Goal: Task Accomplishment & Management: Complete application form

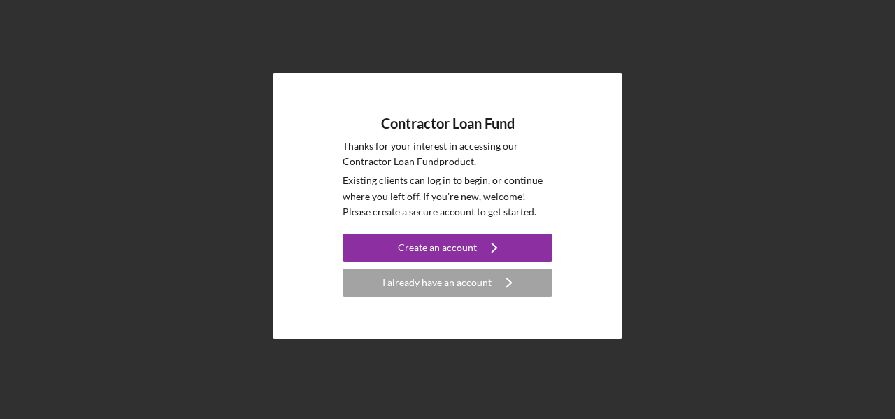
click at [547, 96] on div "Contractor Loan Fund Thanks for your interest in accessing our Contractor Loan …" at bounding box center [448, 206] width 350 height 266
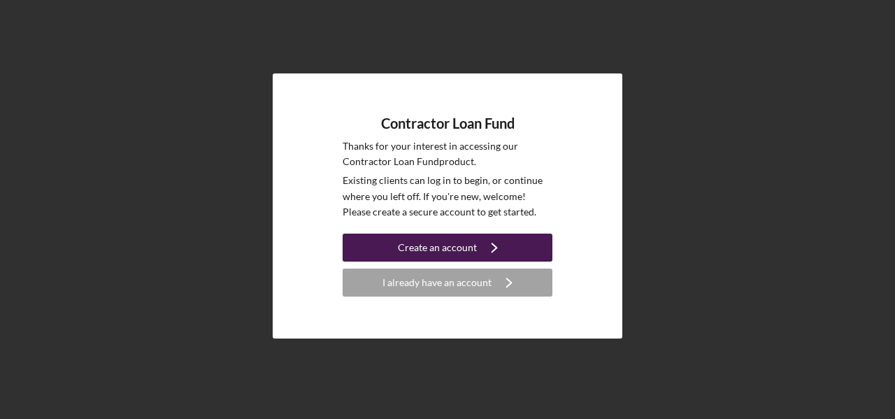
click at [471, 245] on div "Create an account" at bounding box center [437, 248] width 79 height 28
click at [455, 246] on div "Create an account" at bounding box center [437, 248] width 79 height 28
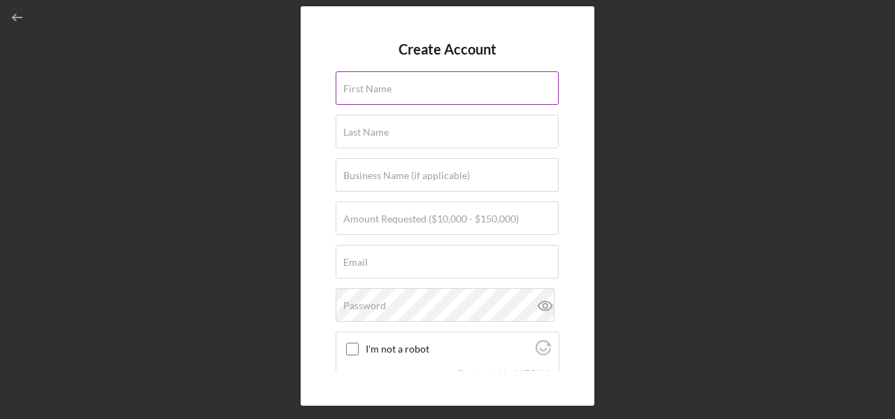
click at [438, 79] on div "First Name" at bounding box center [448, 88] width 224 height 35
type input "Davin"
type input "Gordon"
type input "dgordon130@gmail.com"
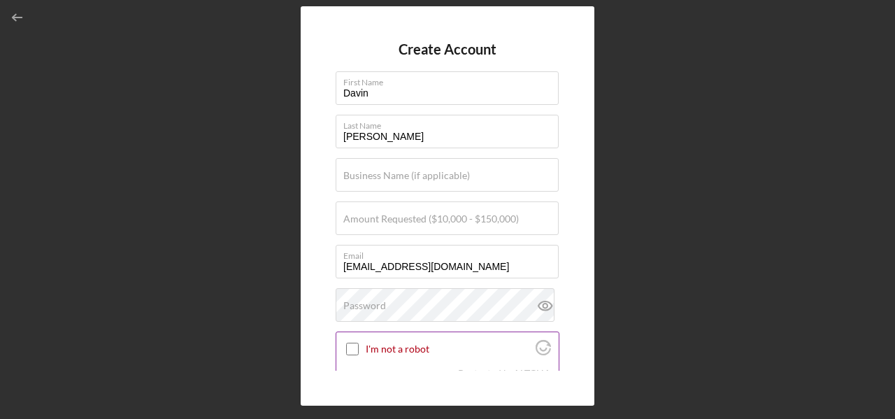
click at [358, 345] on input "I'm not a robot" at bounding box center [352, 349] width 13 height 13
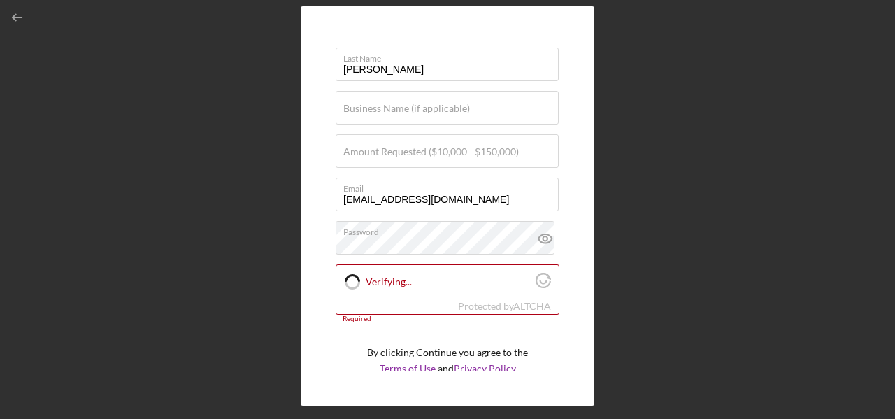
scroll to position [114, 0]
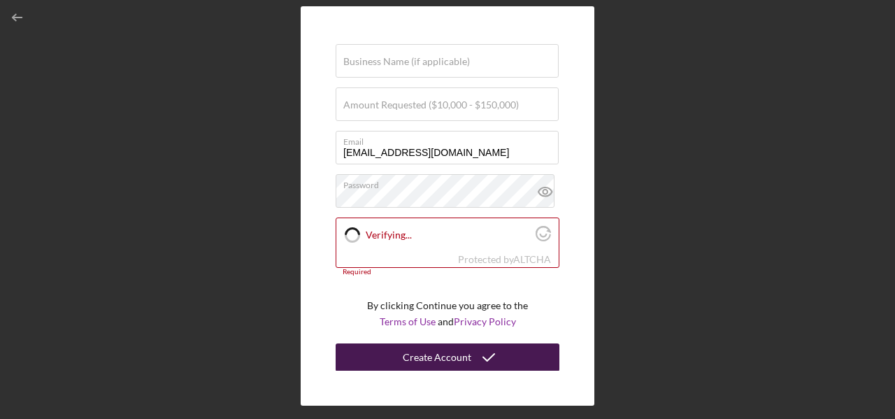
checkbox input "true"
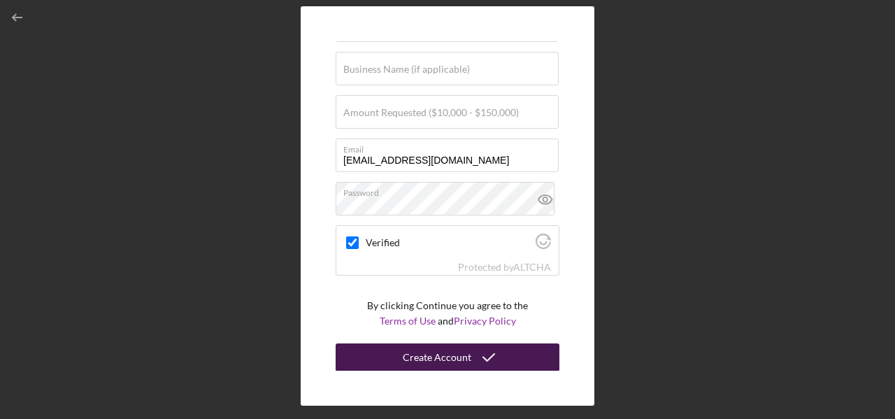
click at [455, 358] on div "Create Account" at bounding box center [437, 357] width 69 height 28
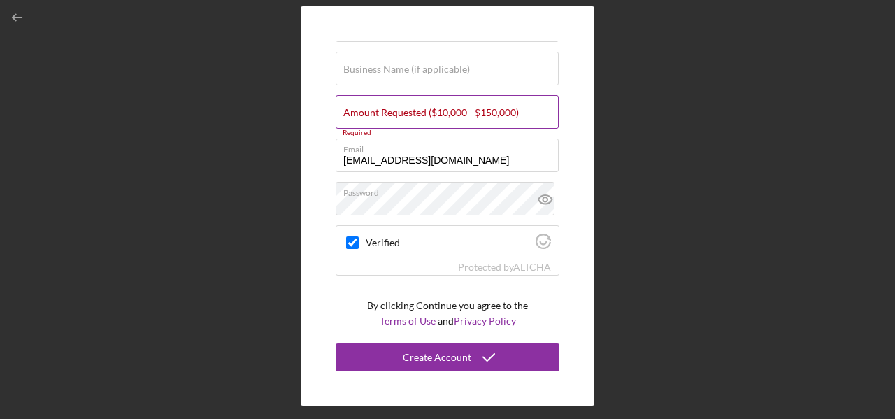
click at [446, 95] on input "Amount Requested ($10,000 - $150,000)" at bounding box center [447, 112] width 223 height 34
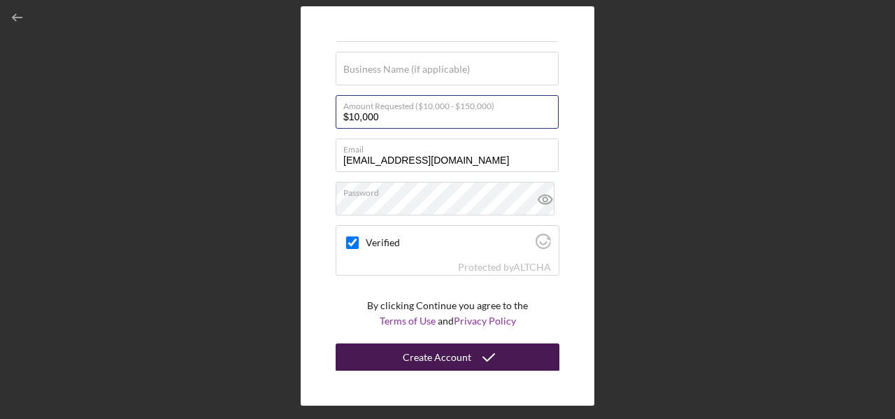
type input "$10,000"
click at [435, 361] on div "Create Account" at bounding box center [437, 357] width 69 height 28
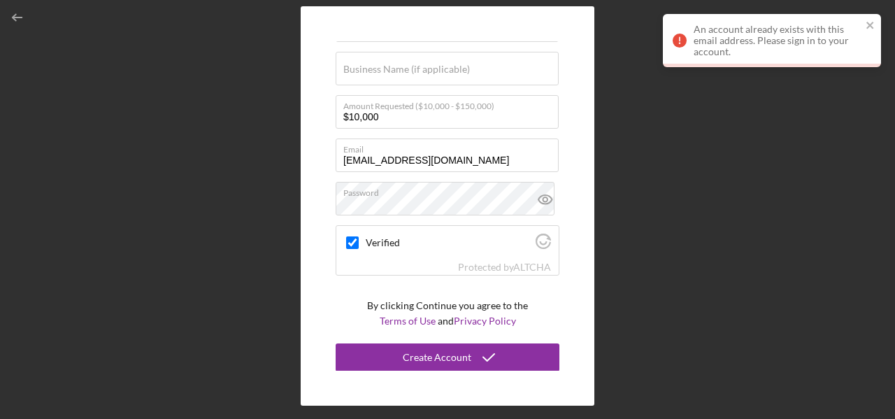
scroll to position [0, 0]
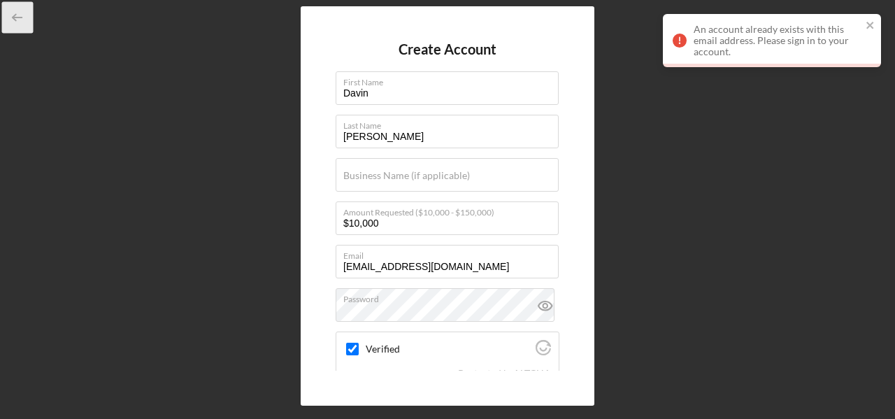
click at [17, 20] on icon "button" at bounding box center [17, 17] width 31 height 31
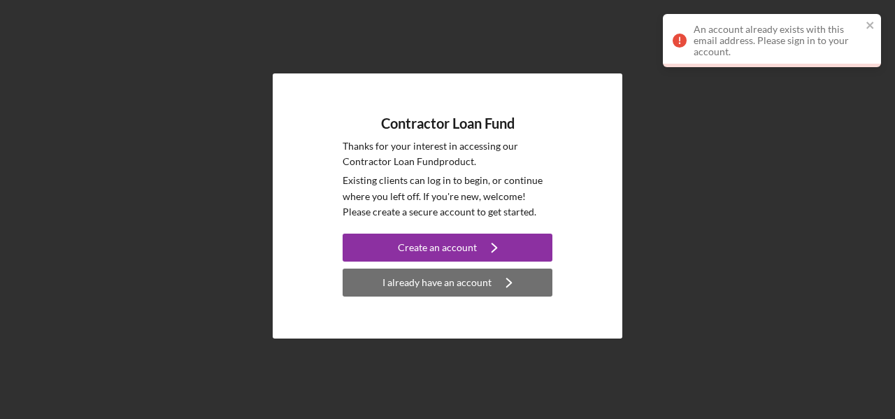
click at [422, 281] on div "I already have an account" at bounding box center [437, 283] width 109 height 28
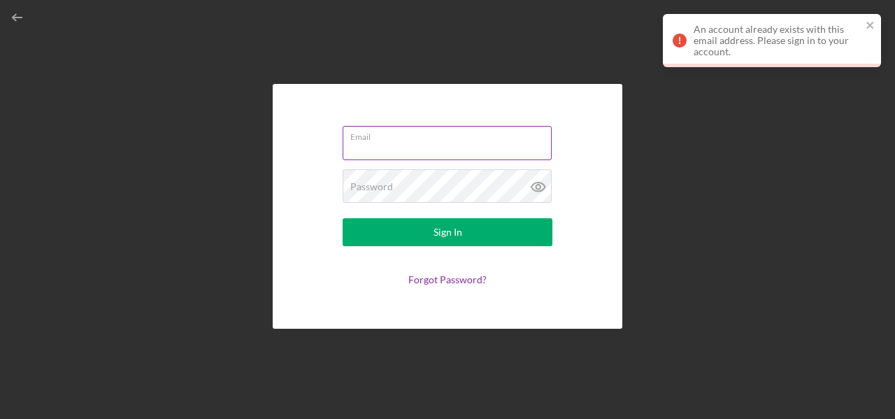
type input "dgordon130@gmail.com"
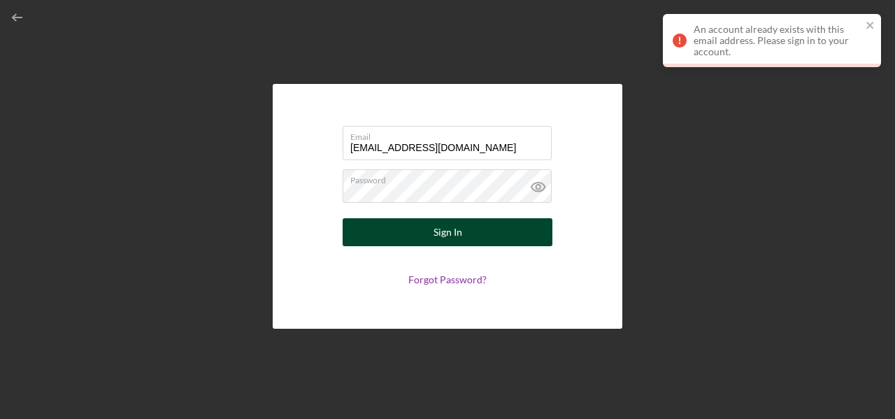
click at [448, 227] on div "Sign In" at bounding box center [448, 232] width 29 height 28
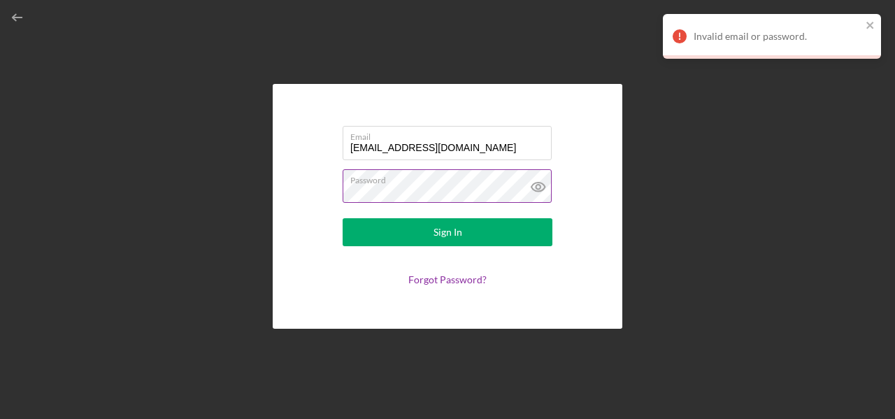
click at [343, 218] on button "Sign In" at bounding box center [448, 232] width 210 height 28
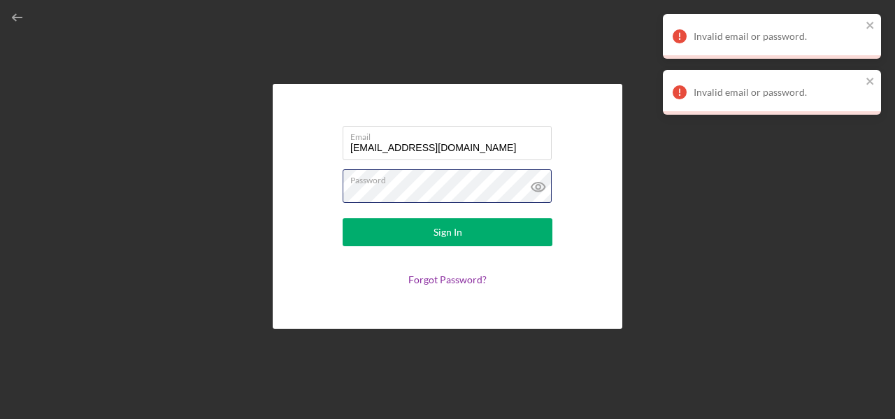
click at [343, 218] on button "Sign In" at bounding box center [448, 232] width 210 height 28
click at [450, 280] on link "Forgot Password?" at bounding box center [447, 279] width 78 height 12
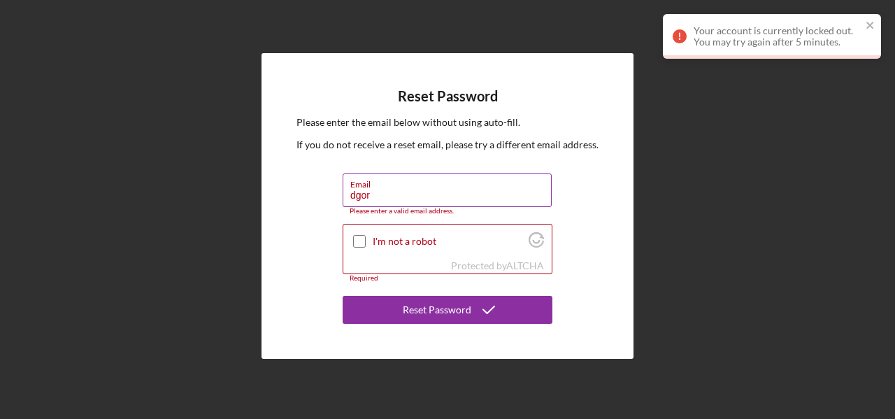
type input "dgordon130@gmail.com"
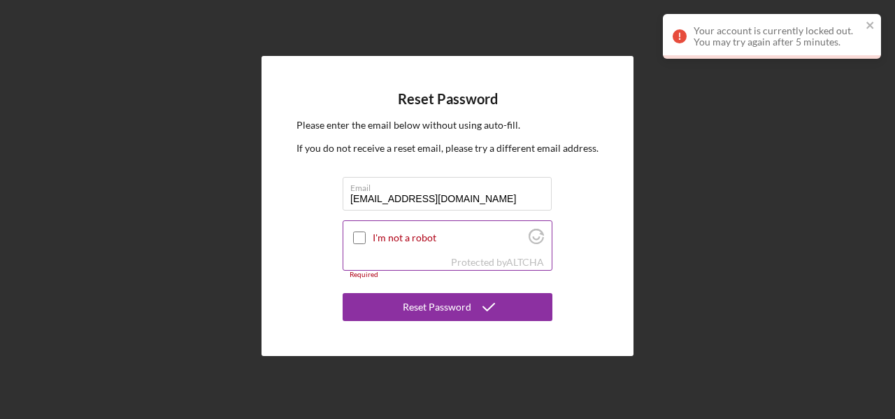
click at [360, 238] on input "I'm not a robot" at bounding box center [359, 237] width 13 height 13
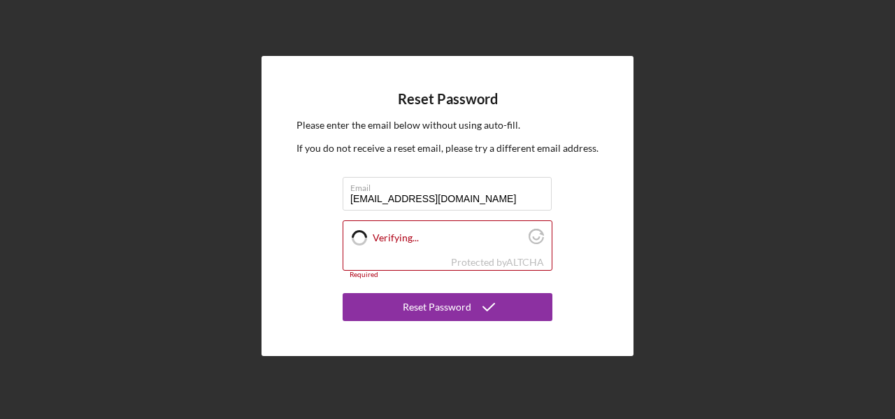
checkbox input "true"
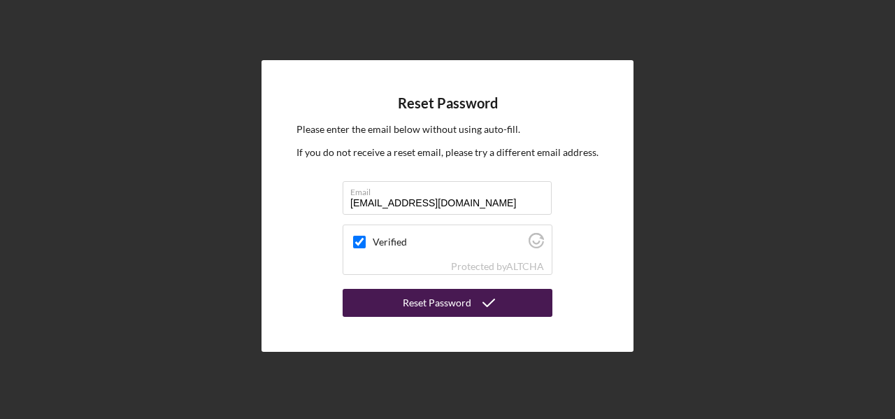
click at [449, 304] on div "Reset Password" at bounding box center [437, 303] width 69 height 28
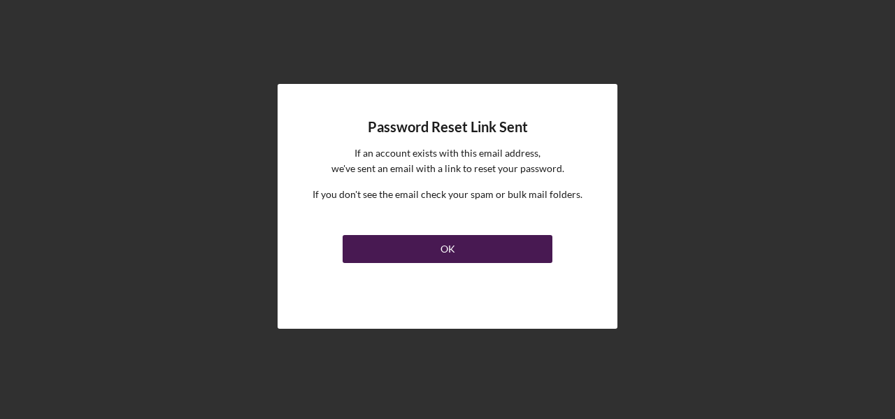
click at [452, 247] on div "OK" at bounding box center [448, 249] width 15 height 28
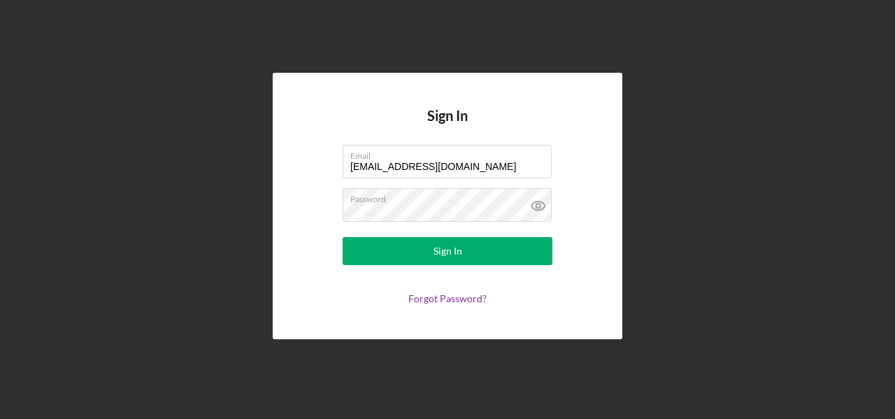
click at [446, 273] on form "Email dgordon130@gmail.com Password Sign In Forgot Password?" at bounding box center [448, 224] width 280 height 159
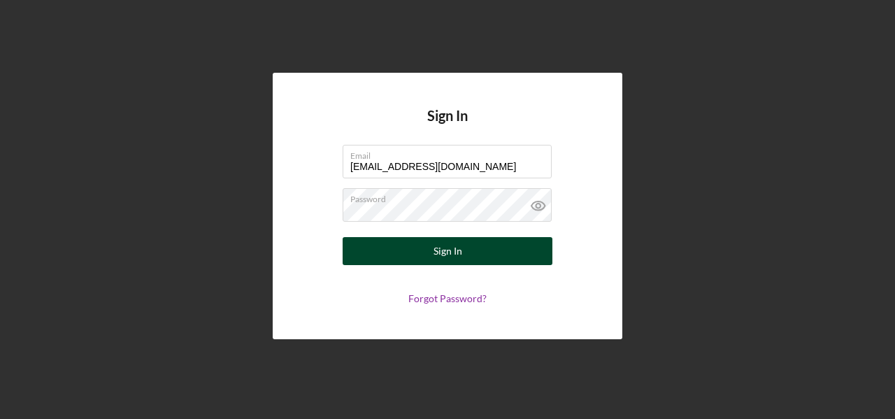
click at [450, 259] on div "Sign In" at bounding box center [448, 251] width 29 height 28
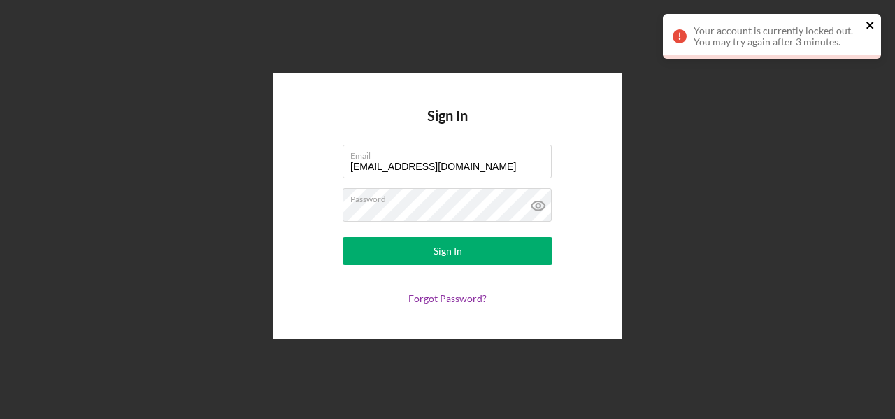
click at [870, 26] on icon "close" at bounding box center [869, 25] width 7 height 7
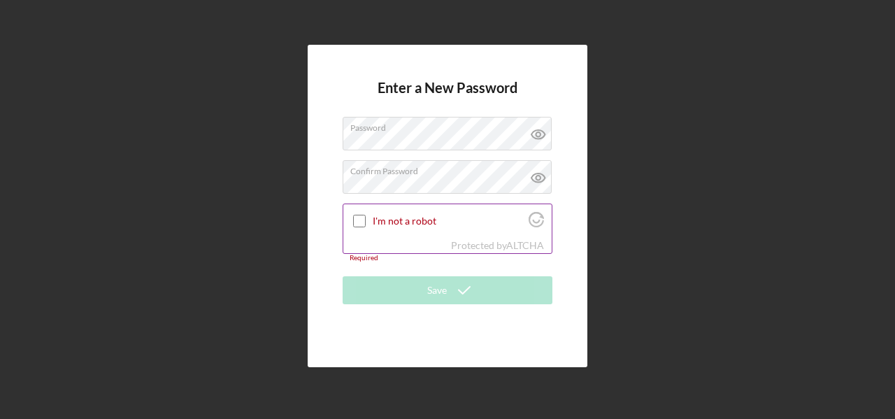
click at [357, 218] on input "I'm not a robot" at bounding box center [359, 221] width 13 height 13
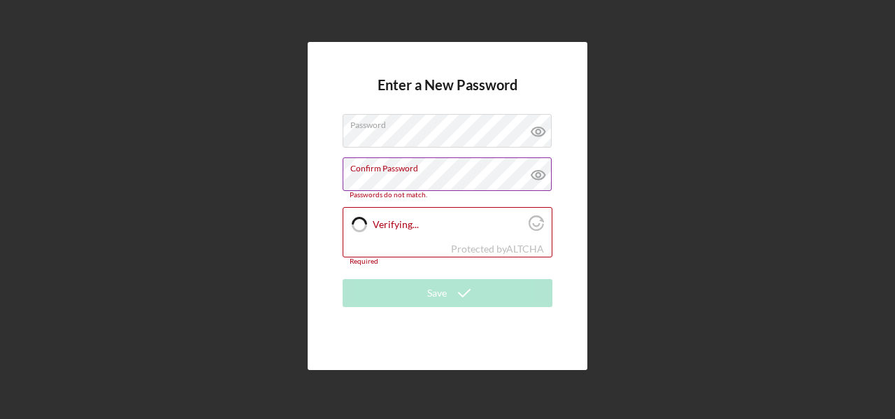
checkbox input "true"
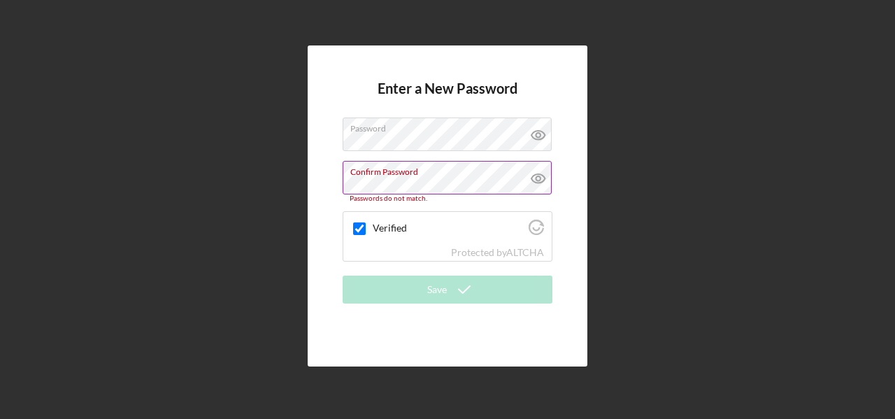
click at [436, 169] on label "Confirm Password" at bounding box center [450, 169] width 201 height 15
click at [530, 140] on icon at bounding box center [538, 134] width 35 height 35
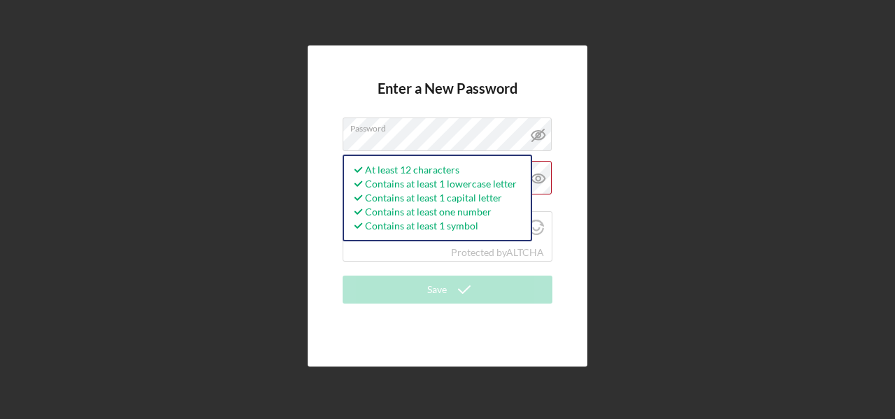
click at [568, 142] on div "Enter a New Password Password At least 12 characters Contains at least 1 lowerc…" at bounding box center [448, 205] width 280 height 320
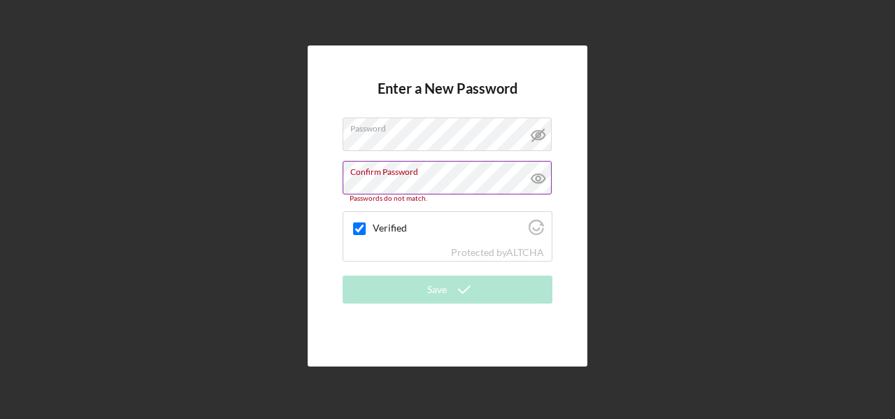
click at [536, 183] on icon at bounding box center [537, 178] width 13 height 9
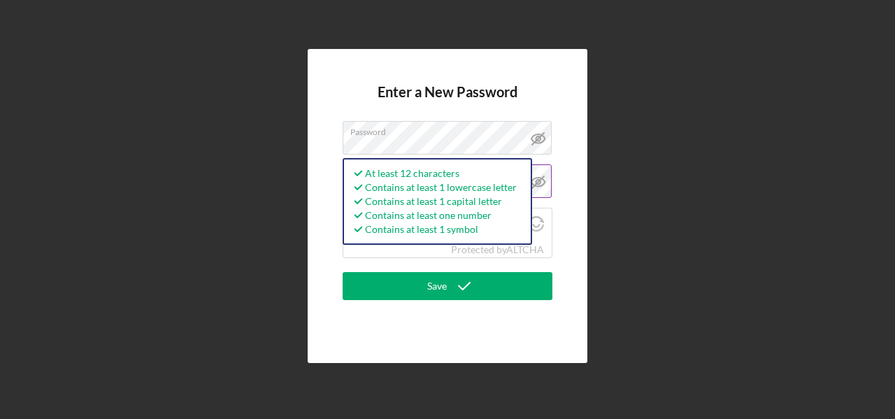
click at [575, 150] on div "Enter a New Password Password At least 12 characters Contains at least 1 lowerc…" at bounding box center [448, 206] width 280 height 314
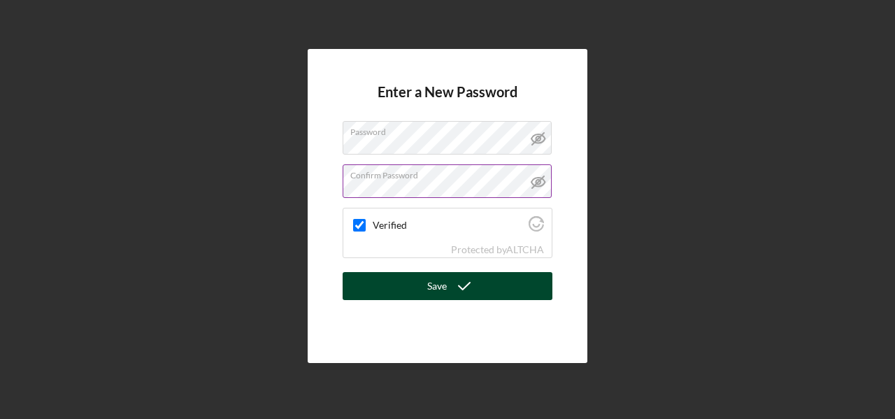
click at [434, 288] on div "Save" at bounding box center [437, 286] width 20 height 28
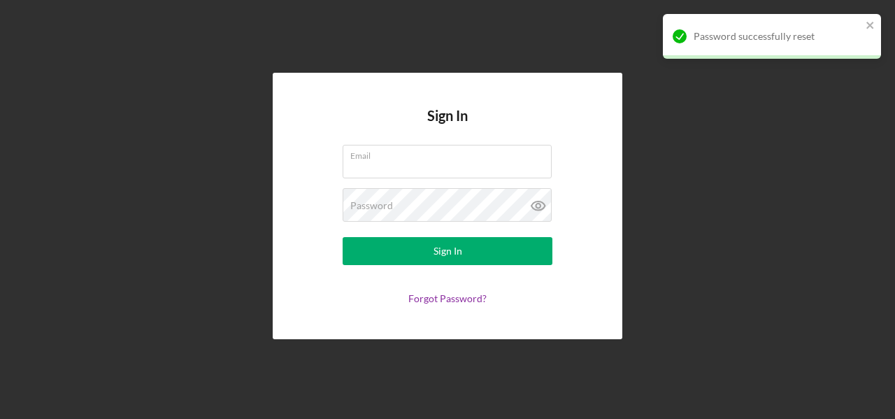
type input "dgordon130@gmail.com"
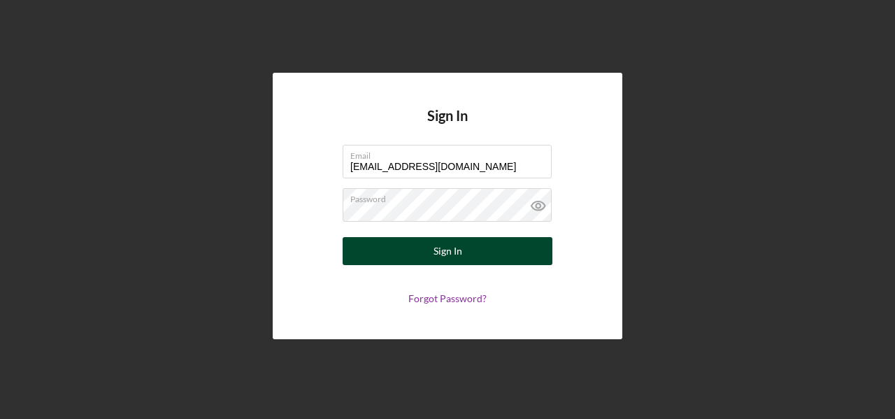
click at [469, 254] on button "Sign In" at bounding box center [448, 251] width 210 height 28
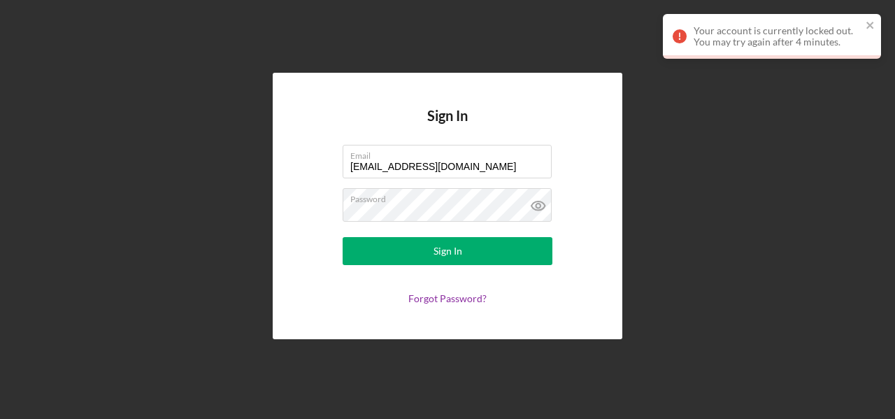
click at [464, 180] on form "Email dgordon130@gmail.com Password Sign In Forgot Password?" at bounding box center [448, 224] width 280 height 159
click at [538, 204] on icon at bounding box center [538, 206] width 4 height 4
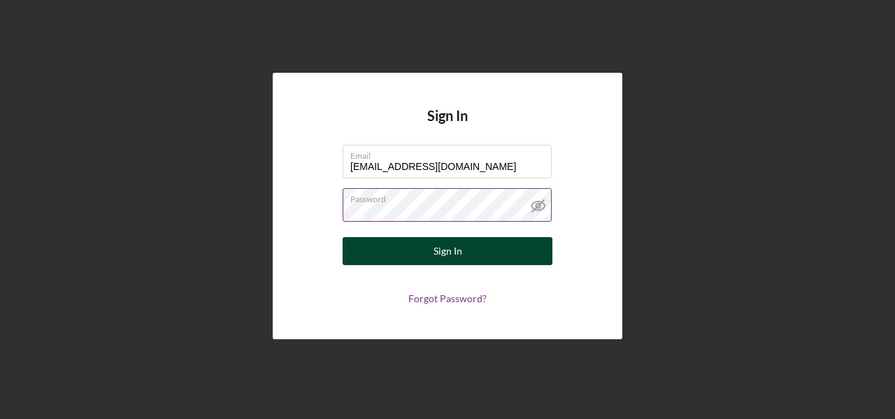
click at [462, 253] on button "Sign In" at bounding box center [448, 251] width 210 height 28
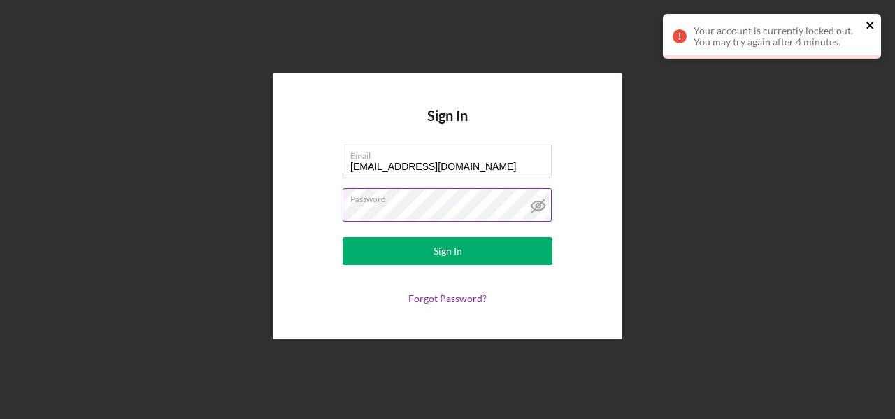
click at [871, 26] on icon "close" at bounding box center [869, 25] width 7 height 7
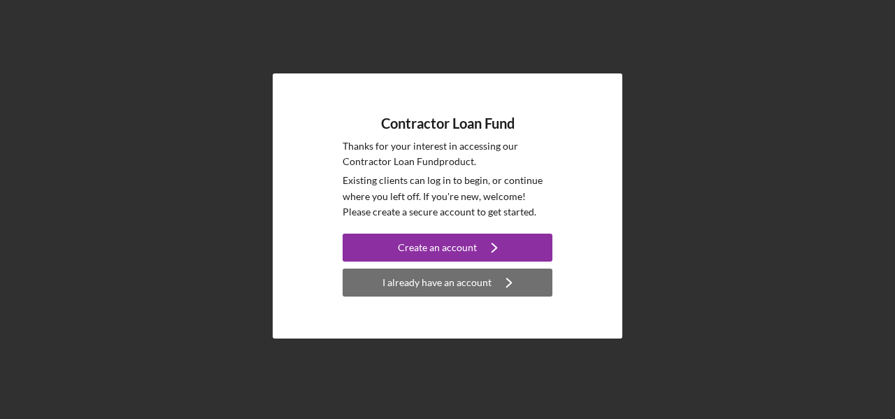
click at [427, 278] on div "I already have an account" at bounding box center [437, 283] width 109 height 28
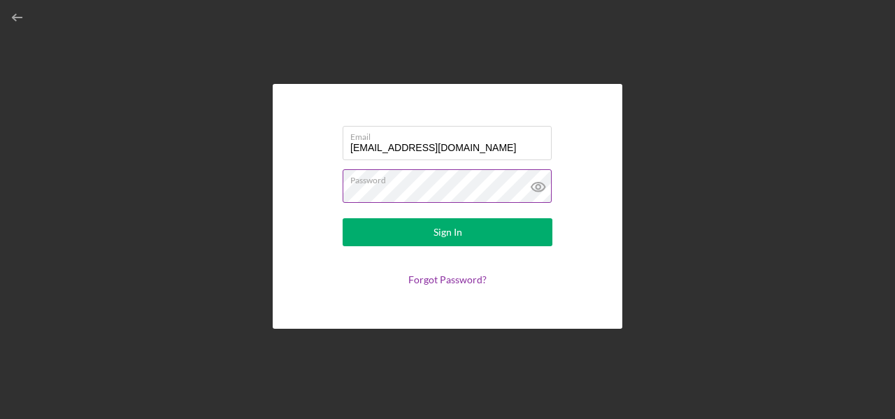
click at [449, 174] on label "Password" at bounding box center [450, 177] width 201 height 15
click at [538, 189] on icon at bounding box center [538, 187] width 4 height 4
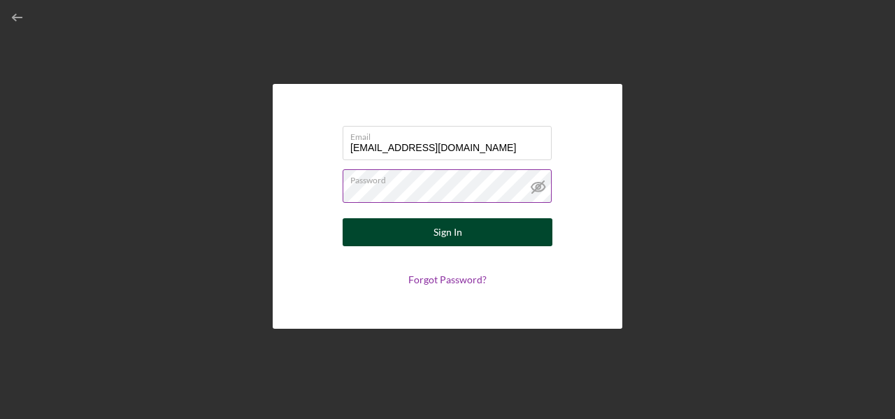
click at [452, 233] on div "Sign In" at bounding box center [448, 232] width 29 height 28
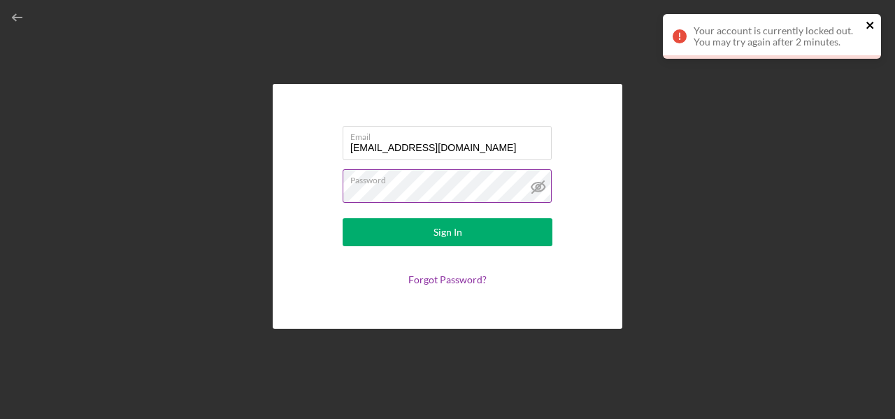
click at [871, 24] on icon "close" at bounding box center [869, 25] width 7 height 7
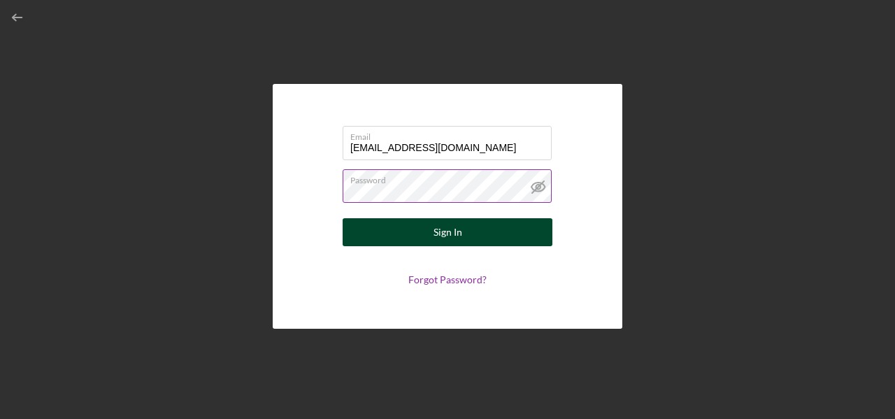
click at [452, 237] on div "Sign In" at bounding box center [448, 232] width 29 height 28
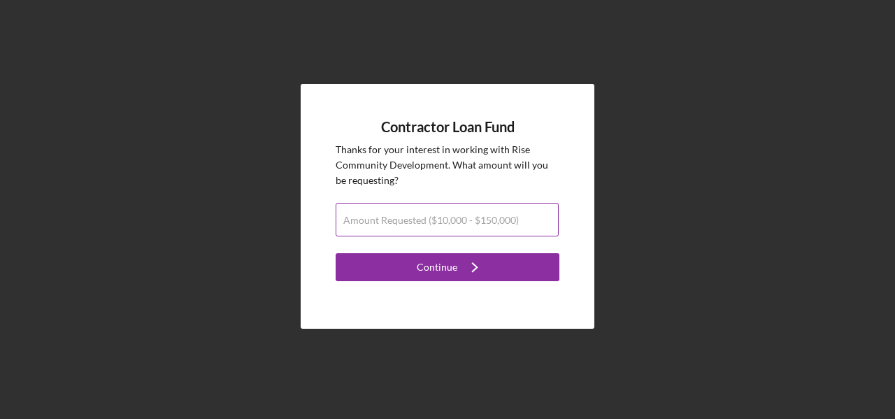
click at [445, 228] on input "Amount Requested ($10,000 - $150,000)" at bounding box center [447, 220] width 223 height 34
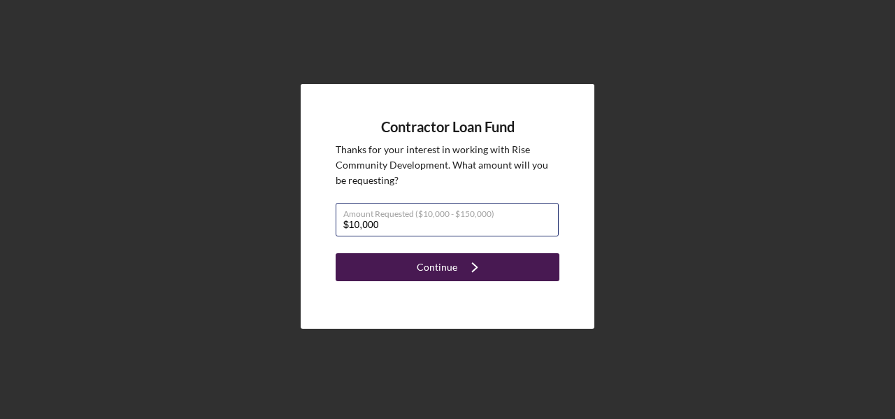
type input "$10,000"
click at [457, 268] on icon "Icon/Navigate" at bounding box center [474, 267] width 35 height 35
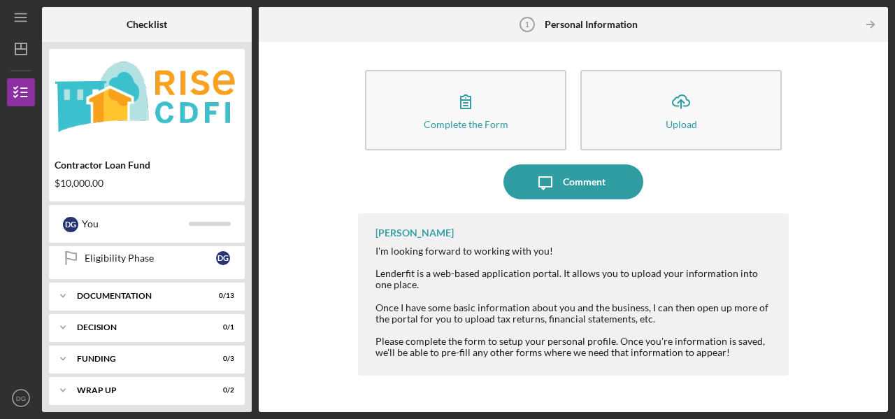
scroll to position [178, 0]
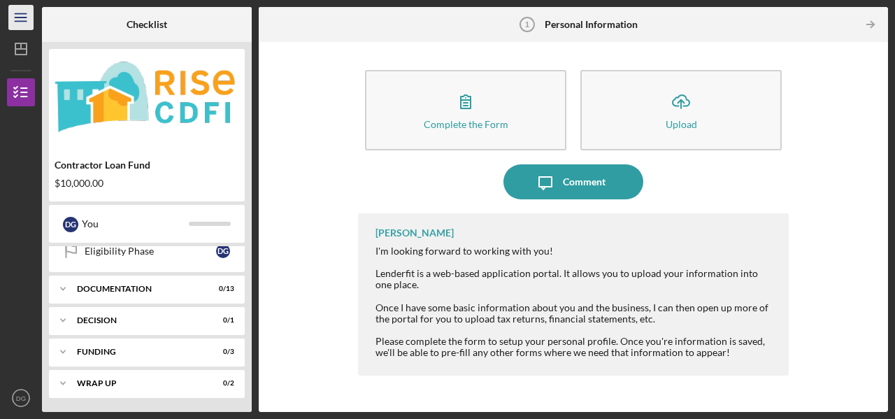
click at [25, 14] on icon "Icon/Menu" at bounding box center [21, 17] width 31 height 31
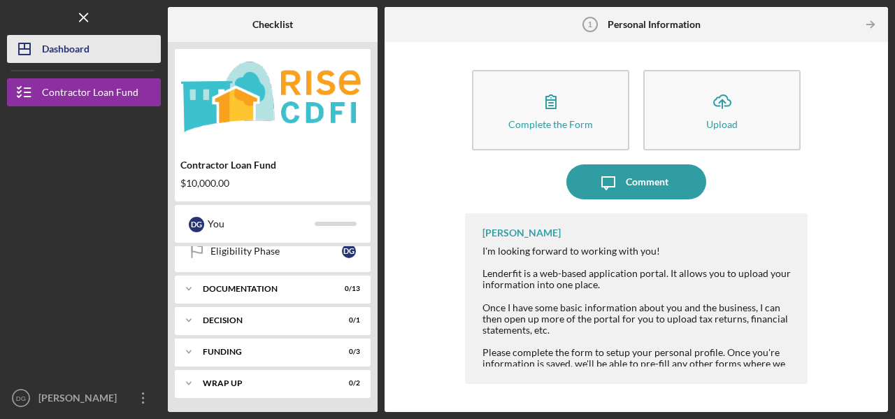
click at [52, 53] on div "Dashboard" at bounding box center [66, 50] width 48 height 31
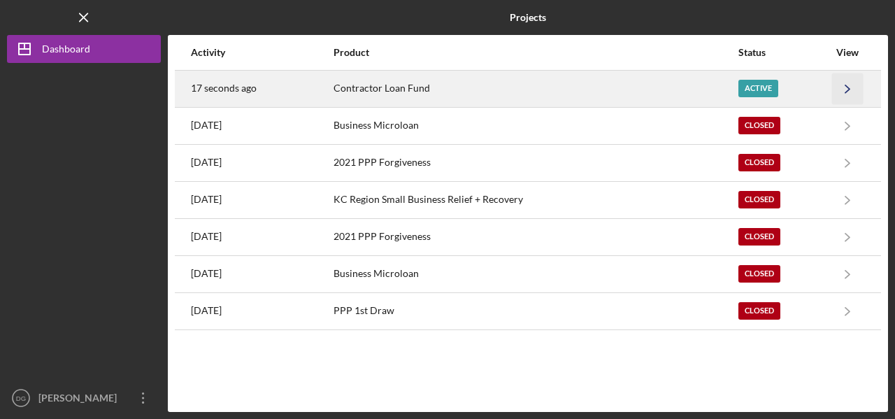
click at [851, 89] on icon "Icon/Navigate" at bounding box center [847, 88] width 31 height 31
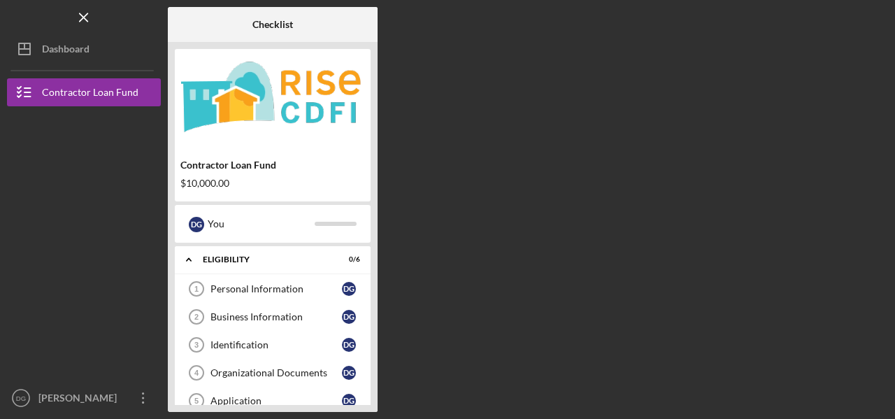
click at [301, 93] on img at bounding box center [273, 98] width 196 height 84
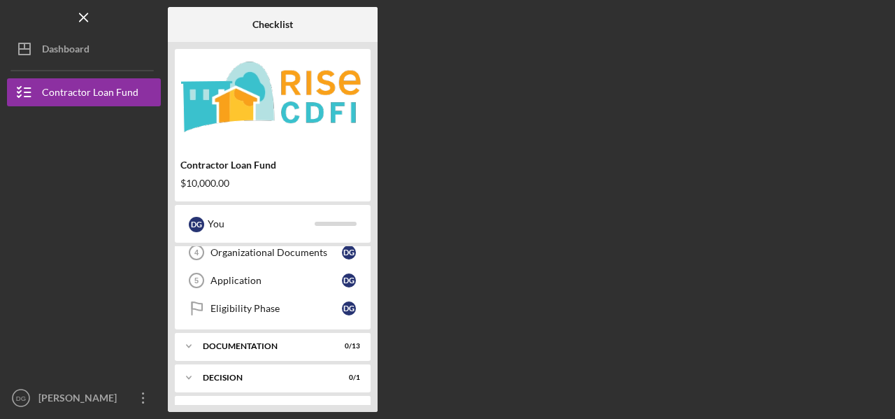
scroll to position [117, 0]
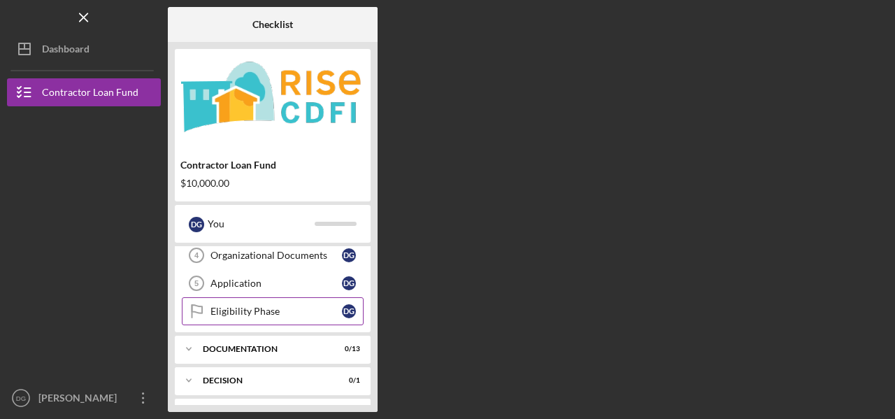
click at [268, 313] on div "Eligibility Phase" at bounding box center [276, 311] width 131 height 11
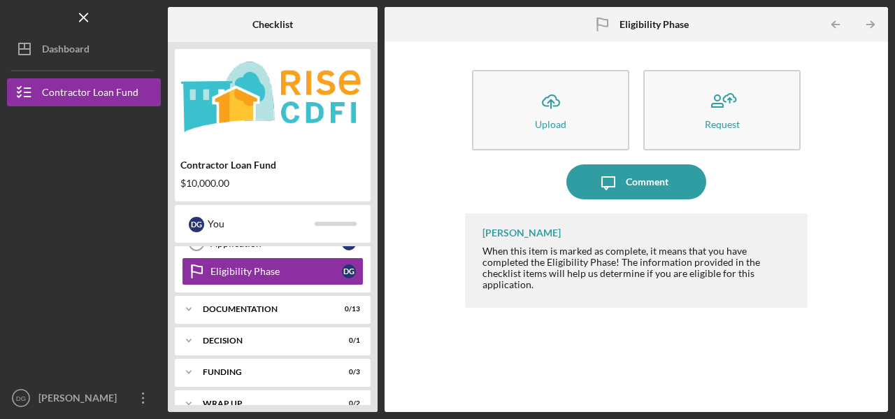
scroll to position [178, 0]
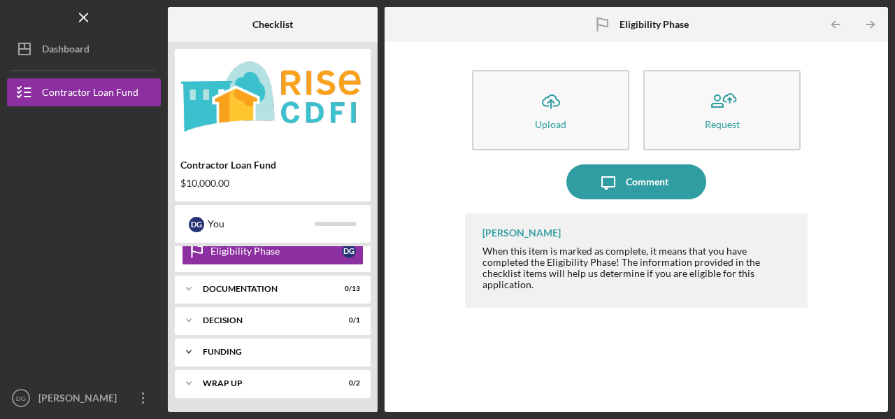
click at [238, 357] on div "Icon/Expander Funding 0 / 3" at bounding box center [273, 352] width 196 height 28
click at [229, 308] on div "Icon/Expander Decision 0 / 1" at bounding box center [273, 320] width 196 height 28
click at [246, 290] on div "Documentation" at bounding box center [278, 289] width 150 height 8
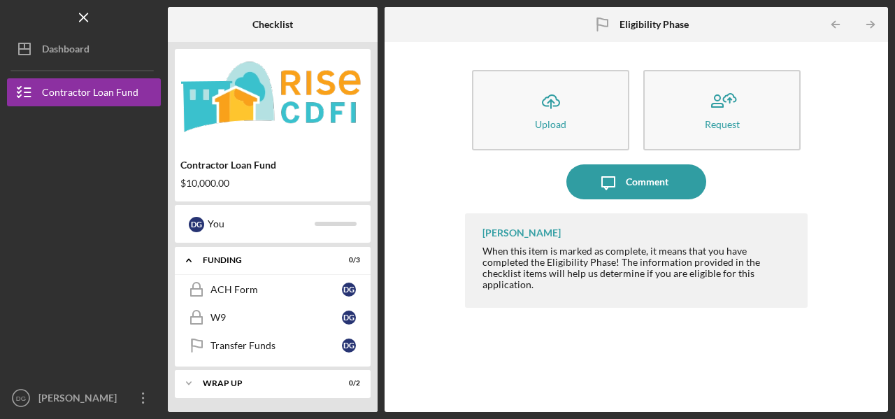
scroll to position [0, 0]
